Goal: Task Accomplishment & Management: Use online tool/utility

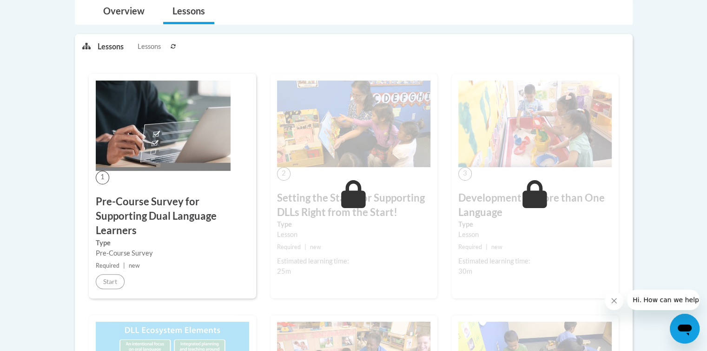
scroll to position [69, 0]
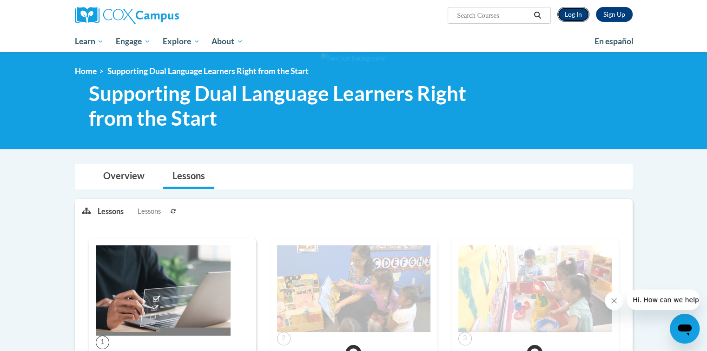
click at [579, 16] on link "Log In" at bounding box center [574, 14] width 32 height 15
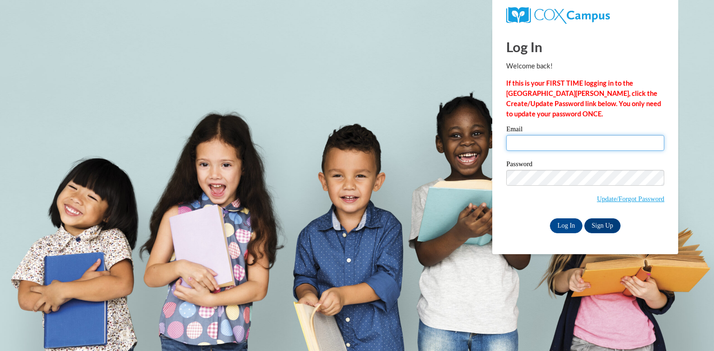
click at [545, 143] on input "Email" at bounding box center [586, 143] width 158 height 16
type input "dtaveras@berkhs.org"
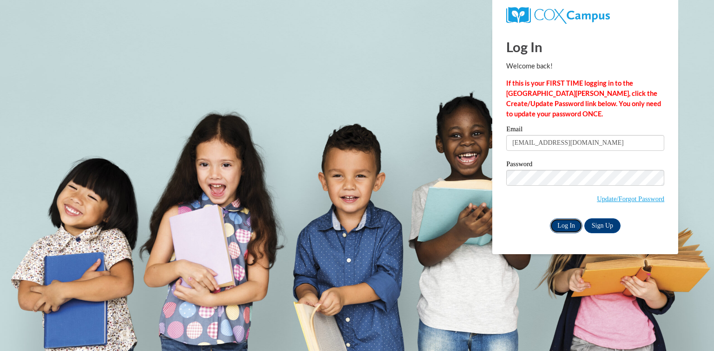
click at [563, 231] on input "Log In" at bounding box center [566, 225] width 33 height 15
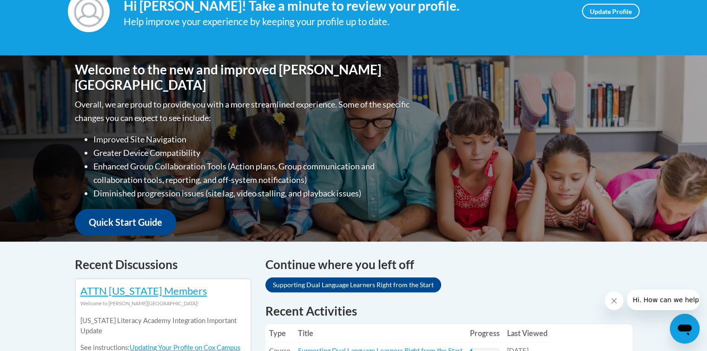
scroll to position [176, 0]
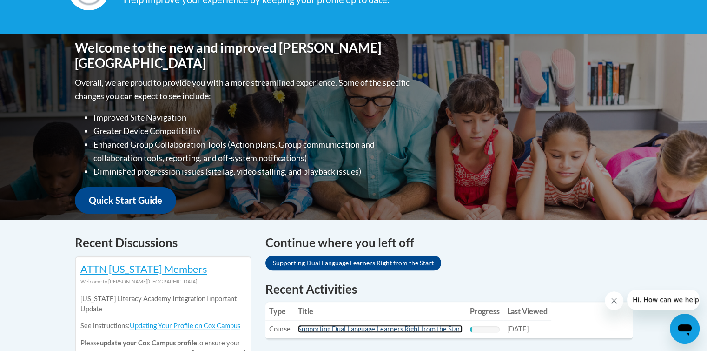
click at [404, 331] on link "Supporting Dual Language Learners Right from the Start" at bounding box center [380, 329] width 165 height 8
click at [406, 327] on link "Supporting Dual Language Learners Right from the Start" at bounding box center [380, 329] width 165 height 8
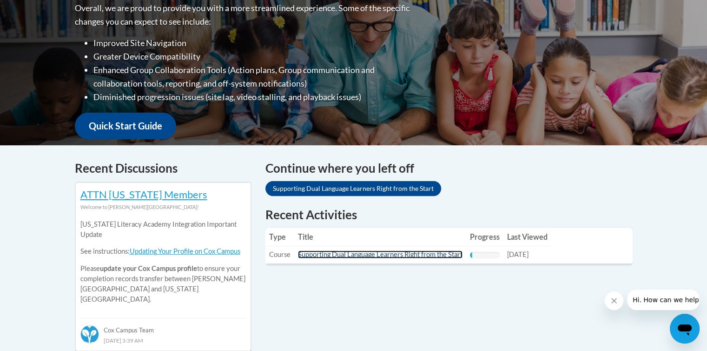
scroll to position [258, 0]
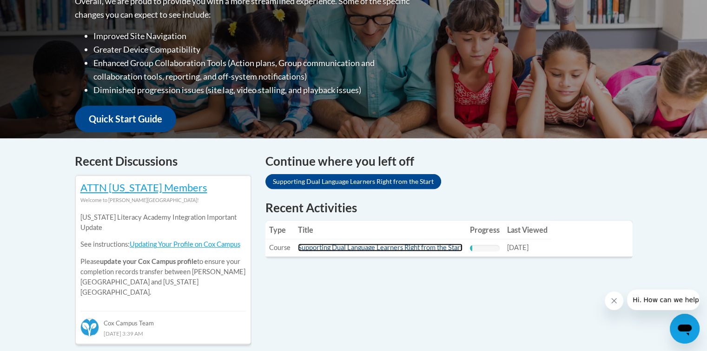
click at [434, 247] on link "Supporting Dual Language Learners Right from the Start" at bounding box center [380, 247] width 165 height 8
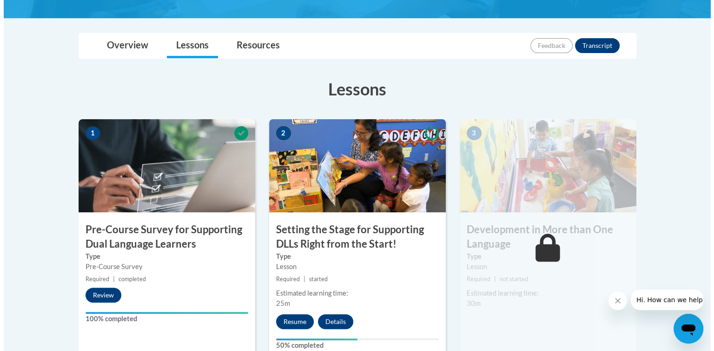
scroll to position [204, 0]
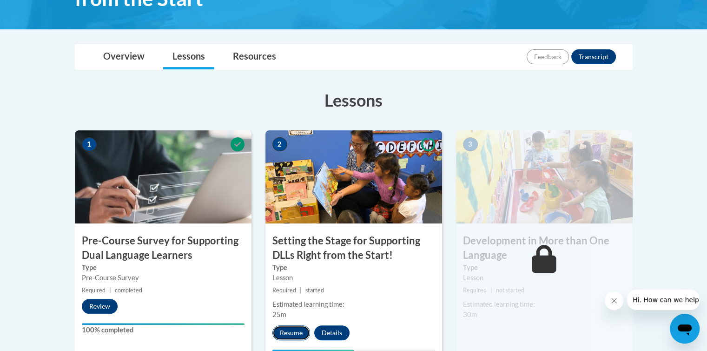
click at [294, 333] on button "Resume" at bounding box center [292, 332] width 38 height 15
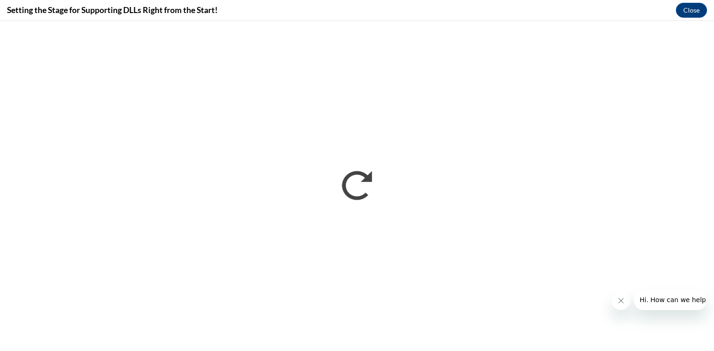
scroll to position [0, 0]
